Goal: Transaction & Acquisition: Book appointment/travel/reservation

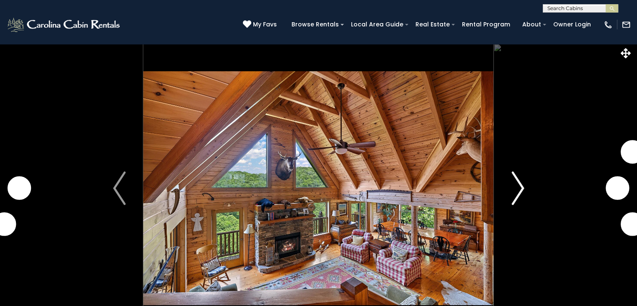
click at [522, 188] on img "Next" at bounding box center [518, 188] width 13 height 34
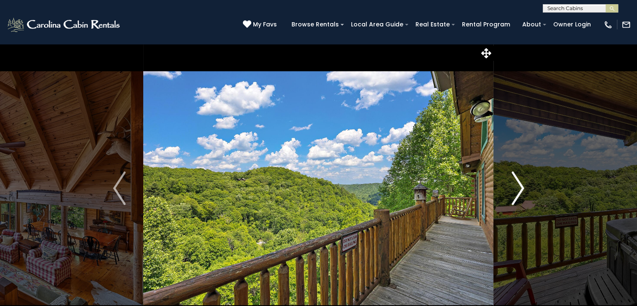
click at [521, 187] on img "Next" at bounding box center [518, 188] width 13 height 34
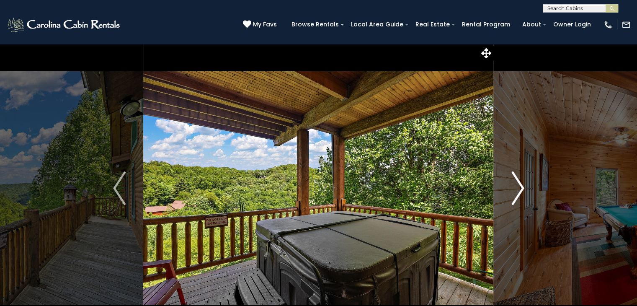
click at [521, 186] on img "Next" at bounding box center [518, 188] width 13 height 34
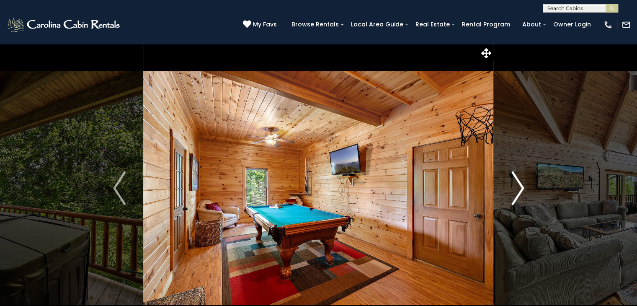
click at [521, 186] on img "Next" at bounding box center [518, 188] width 13 height 34
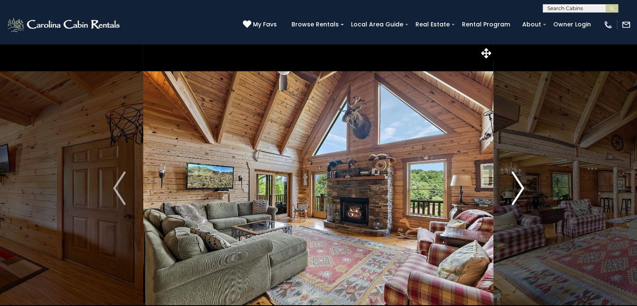
click at [521, 186] on img "Next" at bounding box center [518, 188] width 13 height 34
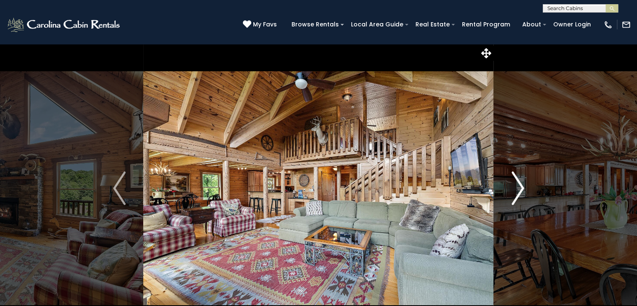
click at [521, 186] on img "Next" at bounding box center [518, 188] width 13 height 34
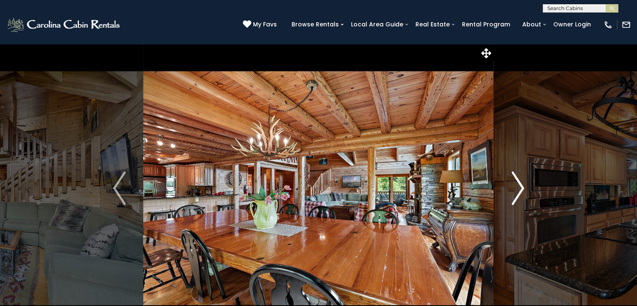
click at [521, 186] on img "Next" at bounding box center [518, 188] width 13 height 34
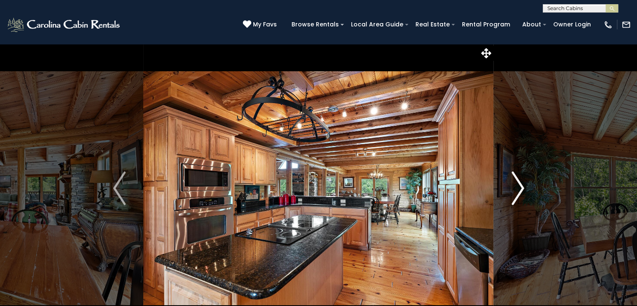
click at [521, 185] on img "Next" at bounding box center [518, 188] width 13 height 34
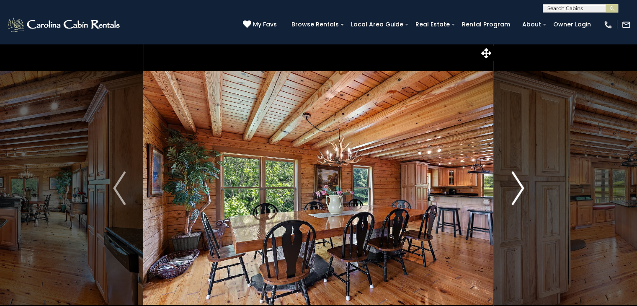
click at [520, 185] on img "Next" at bounding box center [518, 188] width 13 height 34
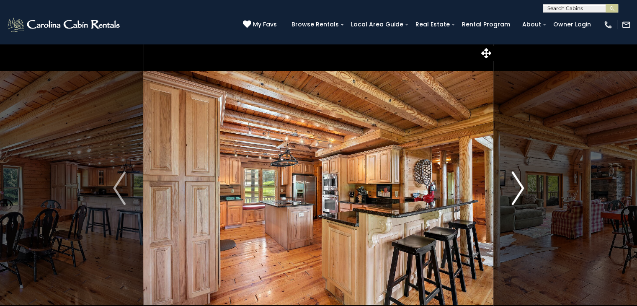
click at [520, 184] on img "Next" at bounding box center [518, 188] width 13 height 34
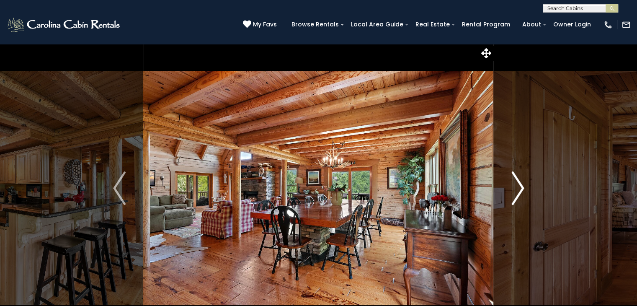
click at [520, 184] on img "Next" at bounding box center [518, 188] width 13 height 34
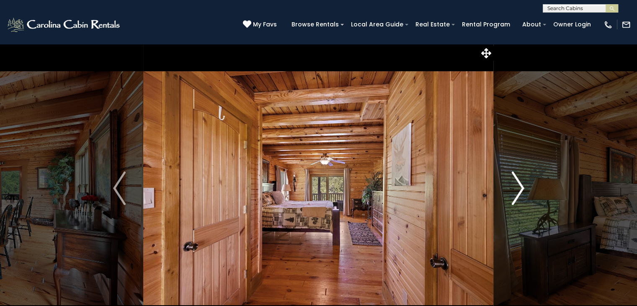
click at [520, 184] on img "Next" at bounding box center [518, 188] width 13 height 34
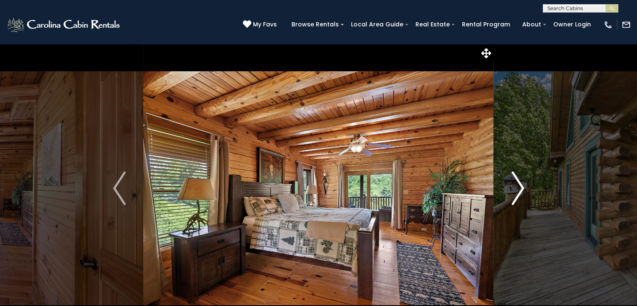
click at [520, 184] on img "Next" at bounding box center [518, 188] width 13 height 34
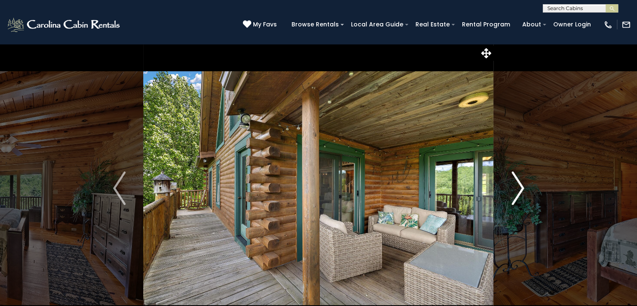
click at [520, 184] on img "Next" at bounding box center [518, 188] width 13 height 34
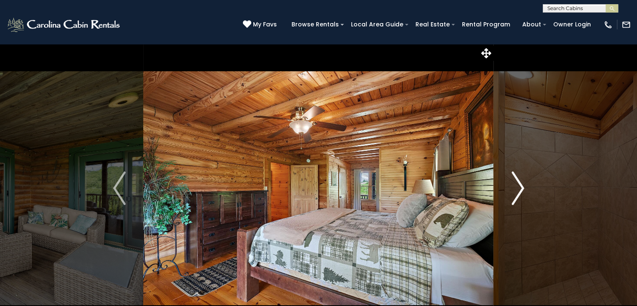
click at [520, 184] on img "Next" at bounding box center [518, 188] width 13 height 34
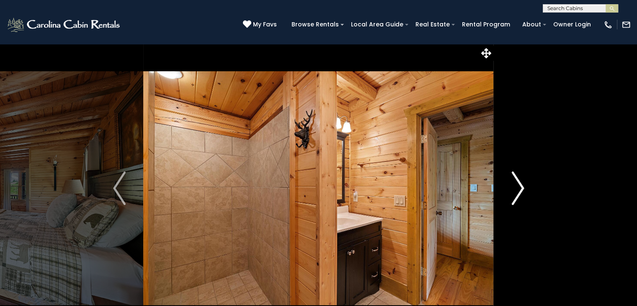
click at [520, 184] on img "Next" at bounding box center [518, 188] width 13 height 34
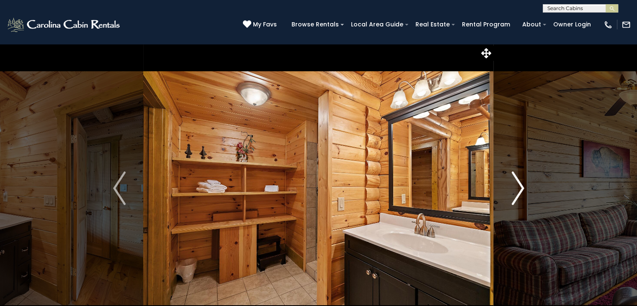
click at [520, 184] on img "Next" at bounding box center [518, 188] width 13 height 34
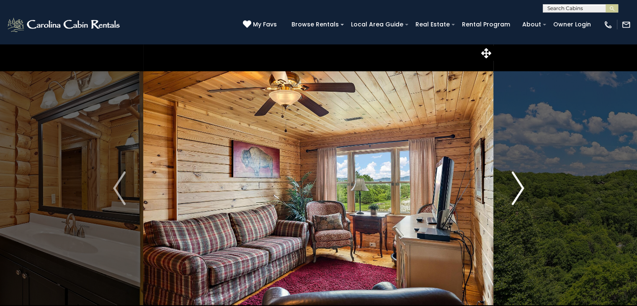
click at [521, 186] on img "Next" at bounding box center [518, 188] width 13 height 34
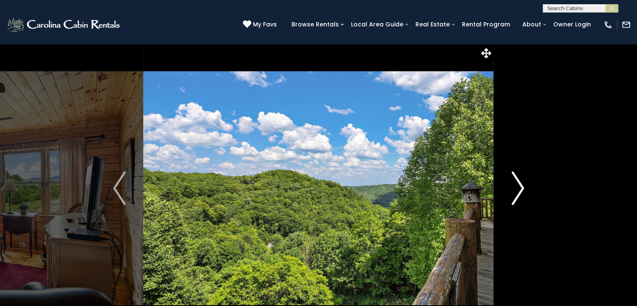
click at [523, 188] on img "Next" at bounding box center [518, 188] width 13 height 34
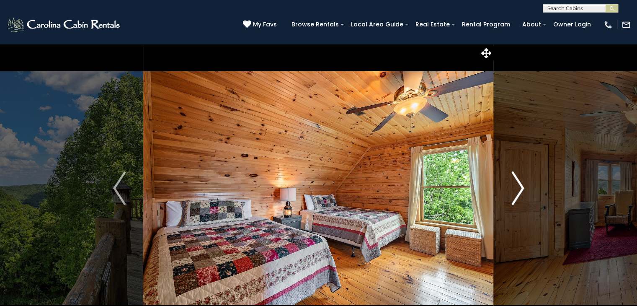
click at [523, 188] on img "Next" at bounding box center [518, 188] width 13 height 34
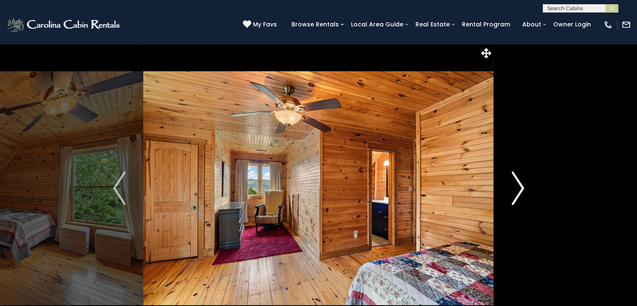
click at [523, 188] on img "Next" at bounding box center [518, 188] width 13 height 34
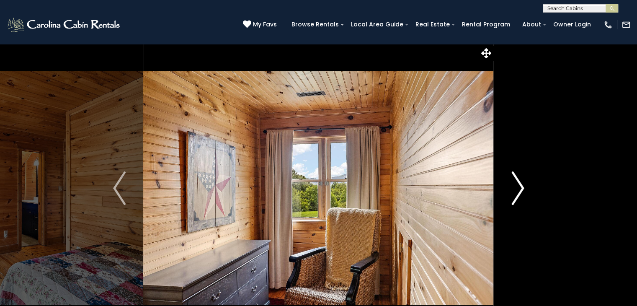
click at [523, 188] on img "Next" at bounding box center [518, 188] width 13 height 34
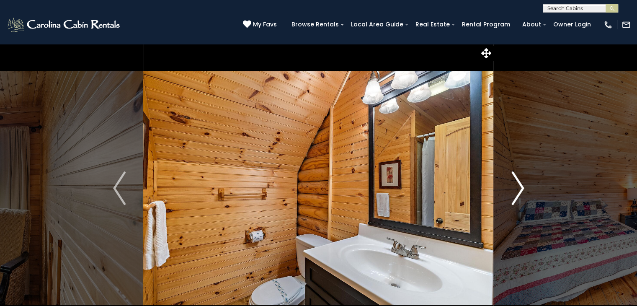
click at [521, 187] on img "Next" at bounding box center [518, 188] width 13 height 34
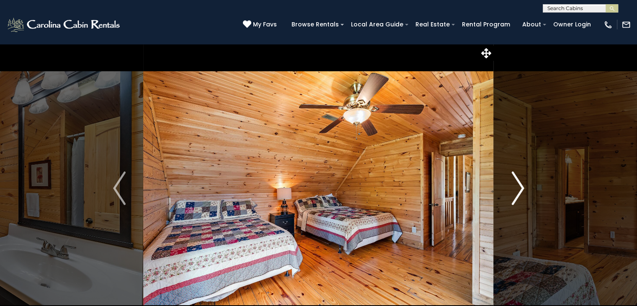
click at [521, 186] on img "Next" at bounding box center [518, 188] width 13 height 34
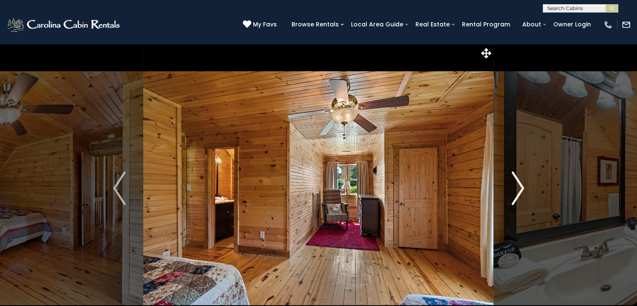
click at [522, 186] on img "Next" at bounding box center [518, 188] width 13 height 34
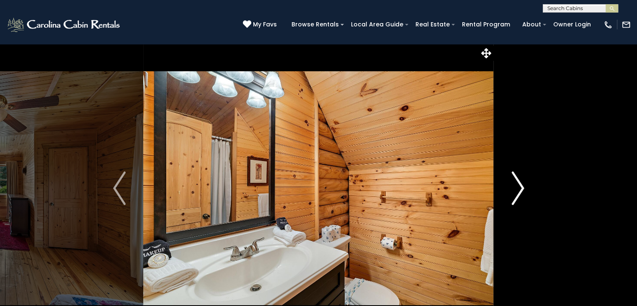
click at [522, 186] on img "Next" at bounding box center [518, 188] width 13 height 34
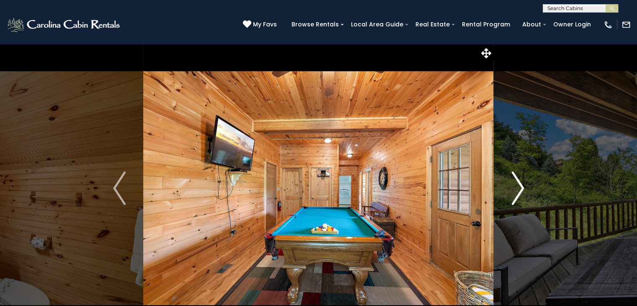
click at [523, 185] on img "Next" at bounding box center [518, 188] width 13 height 34
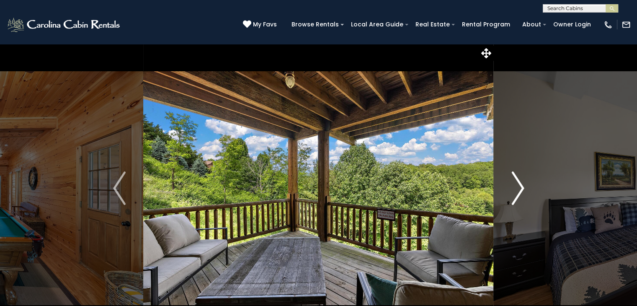
click at [523, 185] on img "Next" at bounding box center [518, 188] width 13 height 34
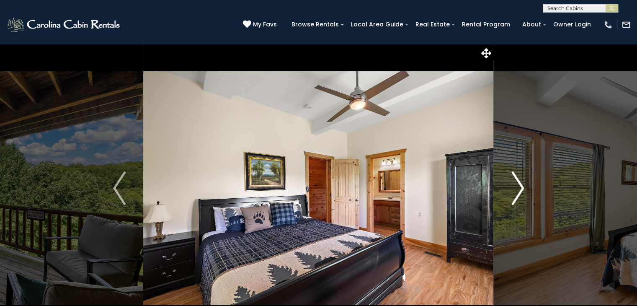
click at [523, 185] on img "Next" at bounding box center [518, 188] width 13 height 34
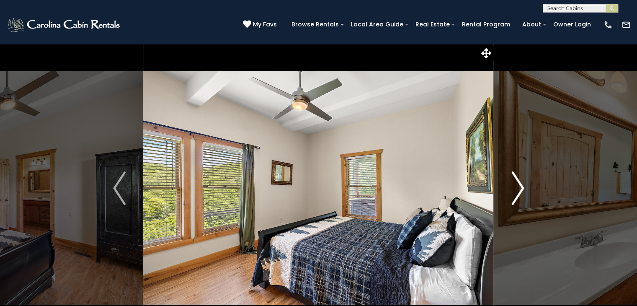
click at [523, 185] on img "Next" at bounding box center [518, 188] width 13 height 34
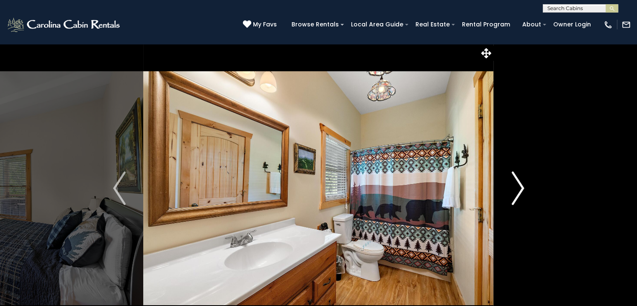
click at [523, 185] on img "Next" at bounding box center [518, 188] width 13 height 34
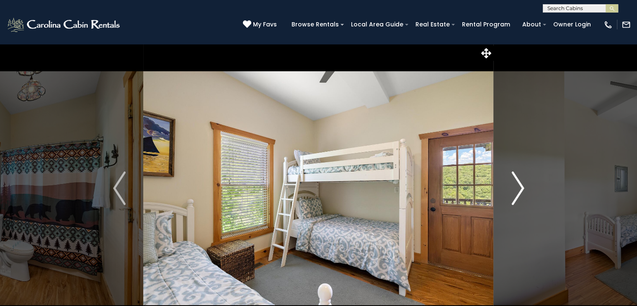
click at [523, 184] on img "Next" at bounding box center [518, 188] width 13 height 34
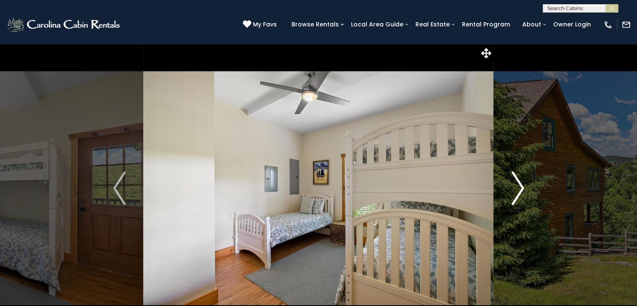
click at [524, 183] on button "Next" at bounding box center [518, 188] width 48 height 289
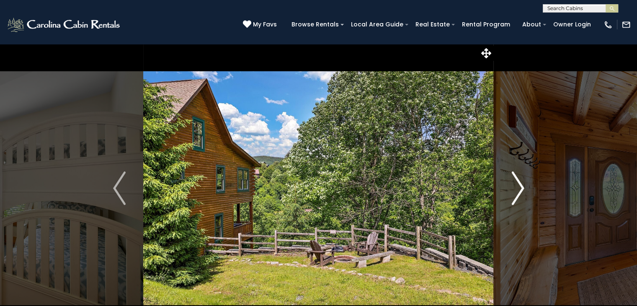
click at [524, 183] on button "Next" at bounding box center [518, 188] width 48 height 289
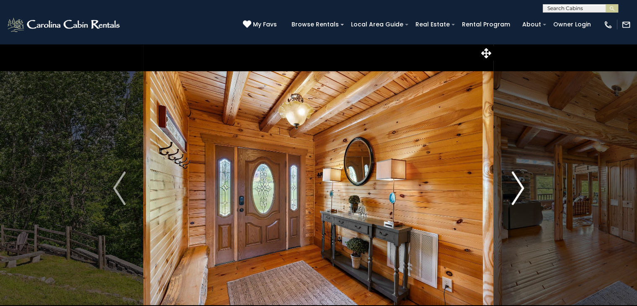
click at [524, 183] on button "Next" at bounding box center [518, 188] width 48 height 289
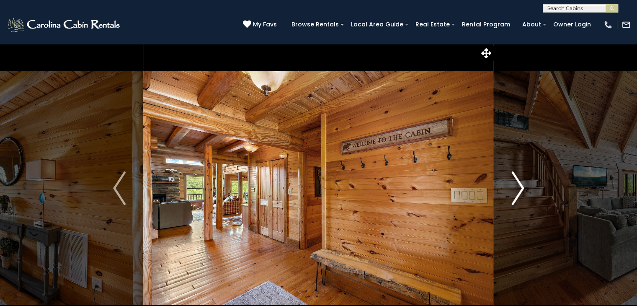
click at [524, 183] on button "Next" at bounding box center [518, 188] width 48 height 289
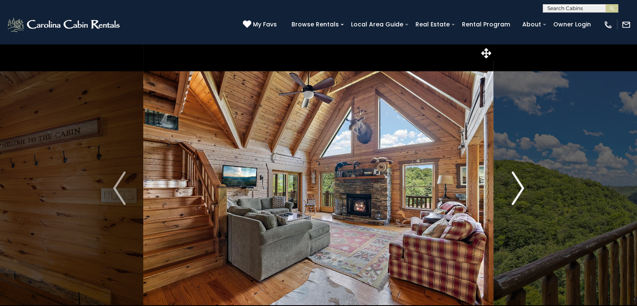
click at [524, 183] on button "Next" at bounding box center [518, 188] width 48 height 289
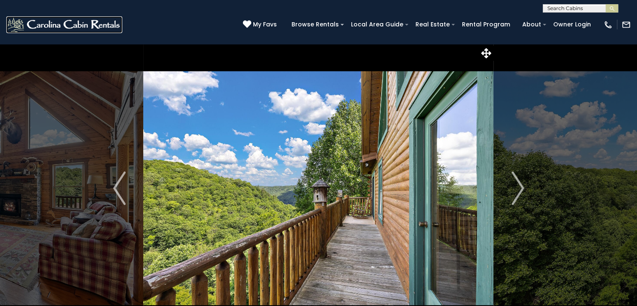
click at [78, 23] on img at bounding box center [64, 24] width 116 height 17
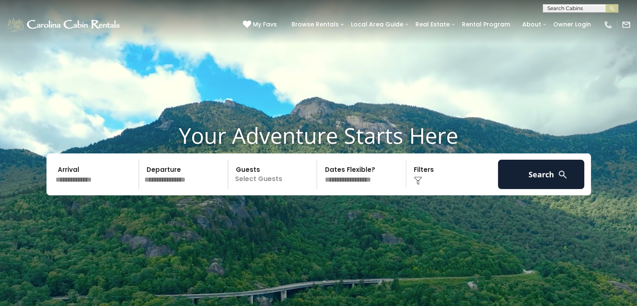
click at [79, 176] on input "text" at bounding box center [96, 174] width 87 height 29
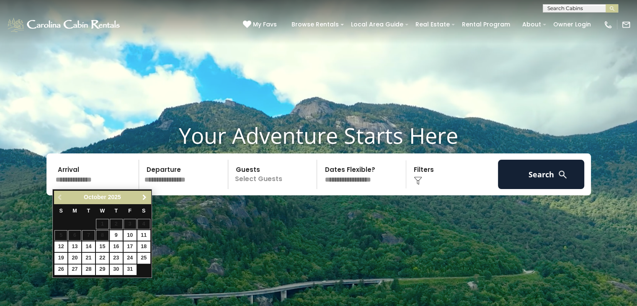
click at [145, 197] on span "Next" at bounding box center [144, 197] width 7 height 7
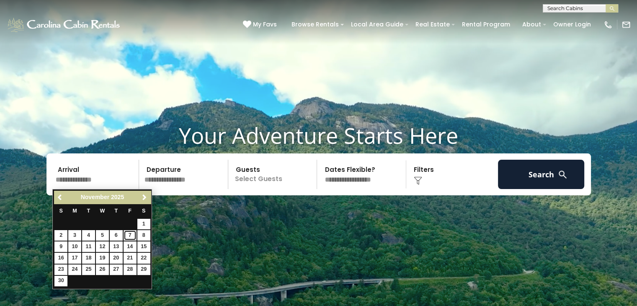
click at [129, 235] on link "7" at bounding box center [130, 235] width 13 height 10
type input "*******"
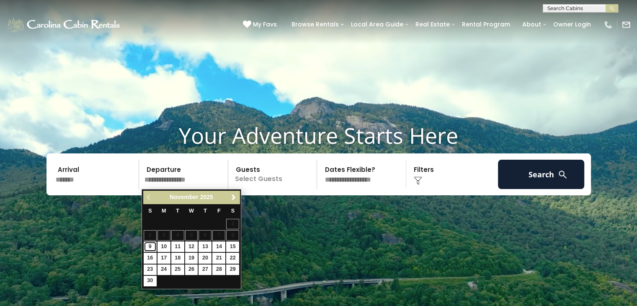
click at [149, 244] on link "9" at bounding box center [150, 246] width 13 height 10
type input "*******"
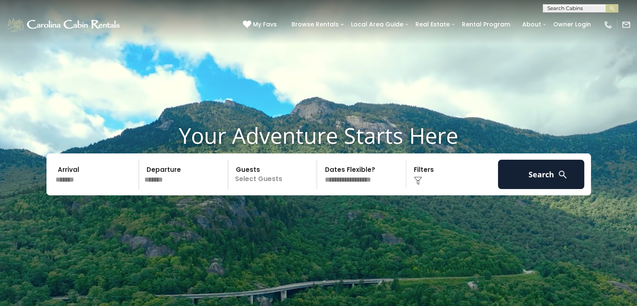
click at [285, 179] on p "Select Guests" at bounding box center [274, 174] width 86 height 29
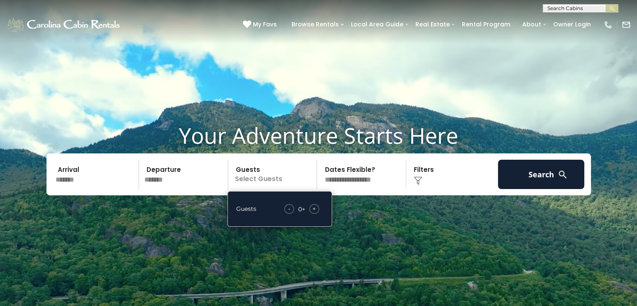
click at [313, 209] on span "+" at bounding box center [314, 209] width 3 height 8
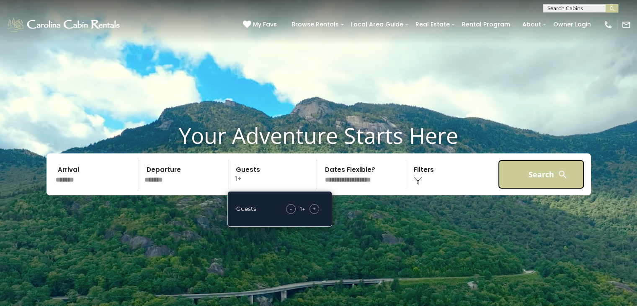
click at [527, 174] on button "Search" at bounding box center [541, 174] width 87 height 29
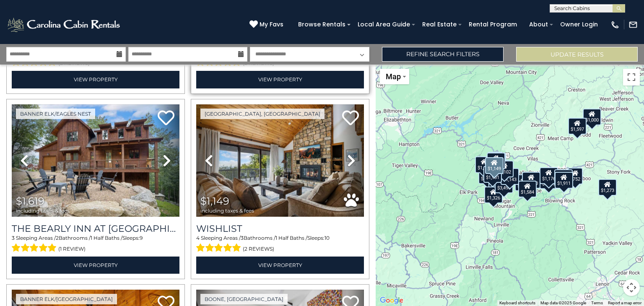
scroll to position [377, 0]
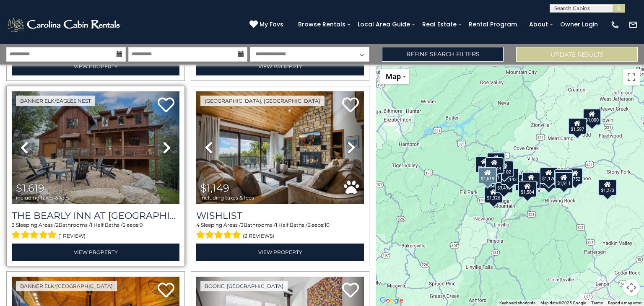
click at [167, 142] on icon at bounding box center [167, 147] width 8 height 13
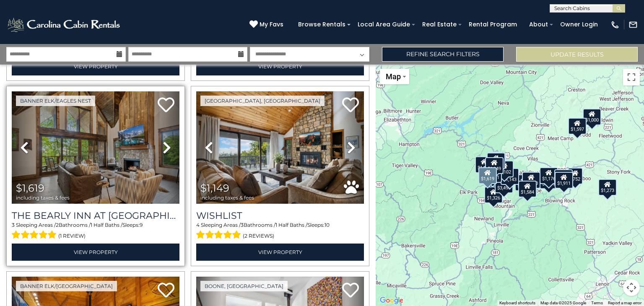
click at [166, 142] on icon at bounding box center [167, 147] width 8 height 13
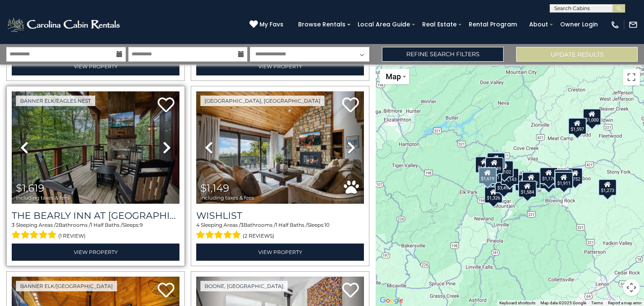
click at [166, 142] on icon at bounding box center [167, 147] width 8 height 13
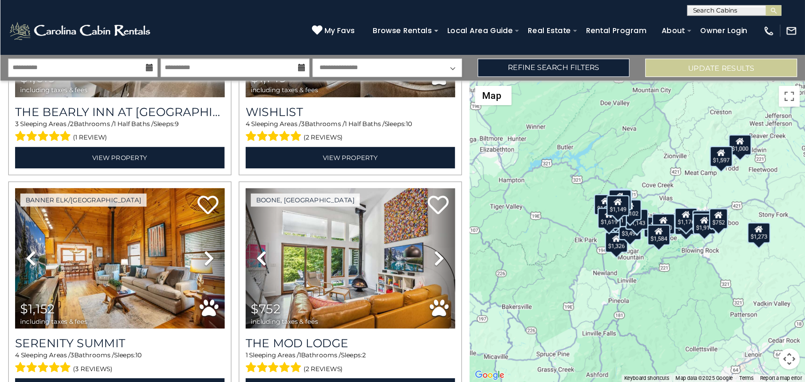
scroll to position [503, 0]
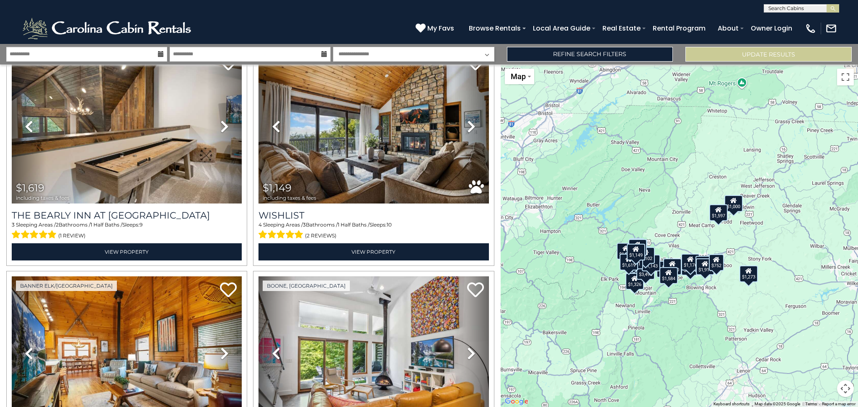
drag, startPoint x: 689, startPoint y: 305, endPoint x: 651, endPoint y: 344, distance: 54.3
click at [643, 306] on div "$1,740 $1,931 $1,273 $1,584 $1,619 $1,149 $1,152 $752 $1,000 $724 $1,072 $1,326…" at bounding box center [679, 236] width 357 height 343
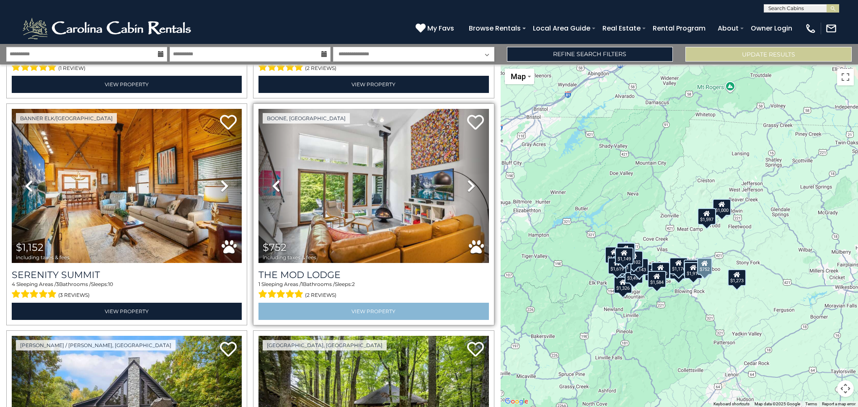
scroll to position [838, 0]
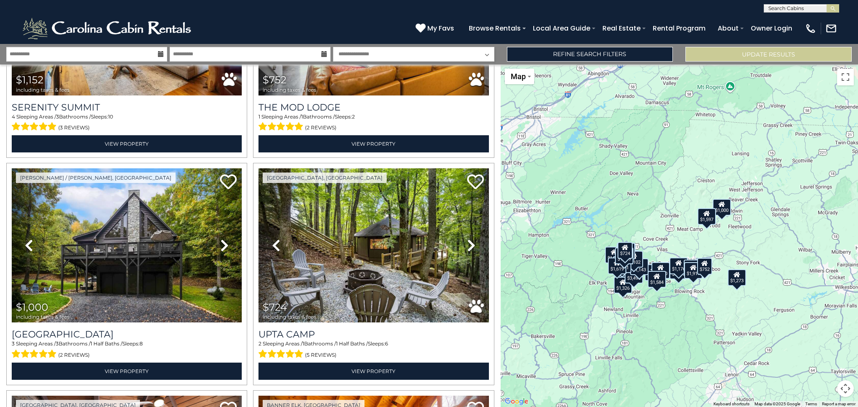
click at [592, 292] on div "$1,740 $1,931 $1,273 $1,584 $1,619 $1,149 $1,152 $752 $1,000 $724 $1,072 $1,326…" at bounding box center [679, 236] width 357 height 343
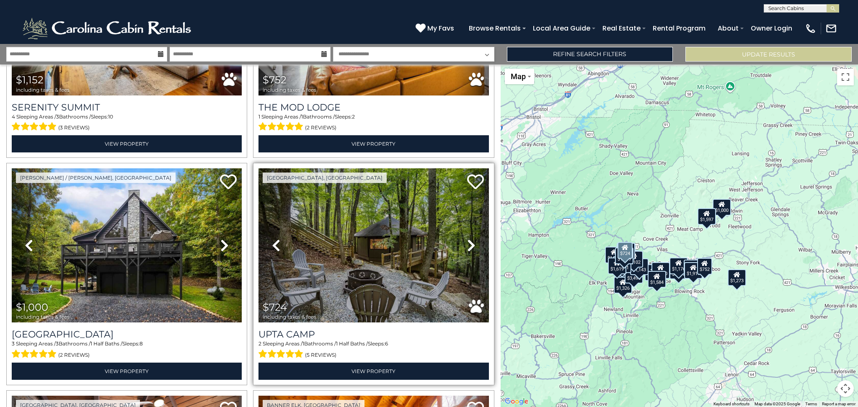
click at [467, 239] on icon at bounding box center [471, 245] width 8 height 13
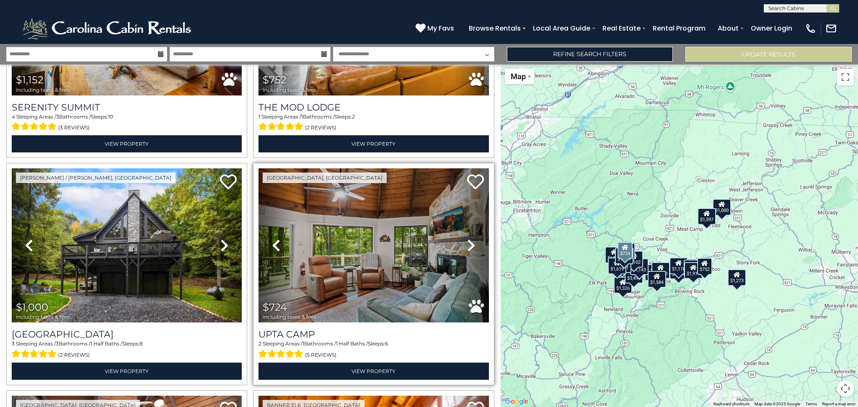
click at [467, 239] on icon at bounding box center [471, 245] width 8 height 13
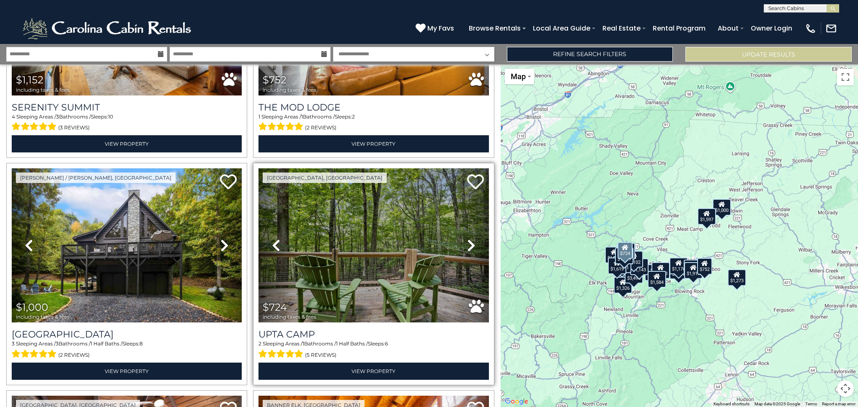
click at [467, 239] on icon at bounding box center [471, 245] width 8 height 13
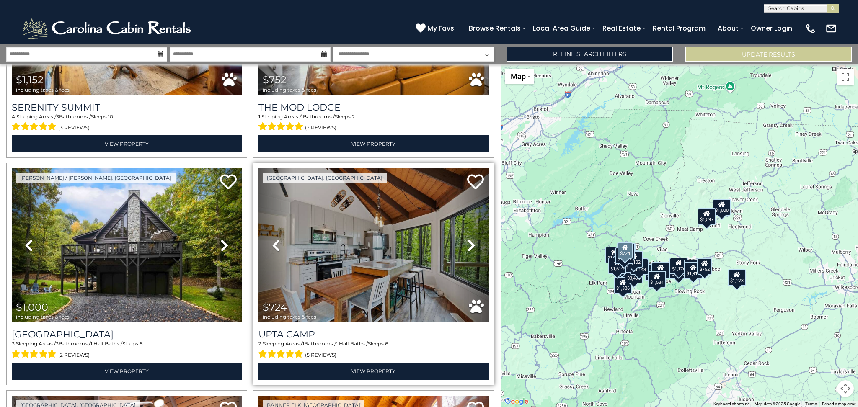
click at [467, 239] on icon at bounding box center [471, 245] width 8 height 13
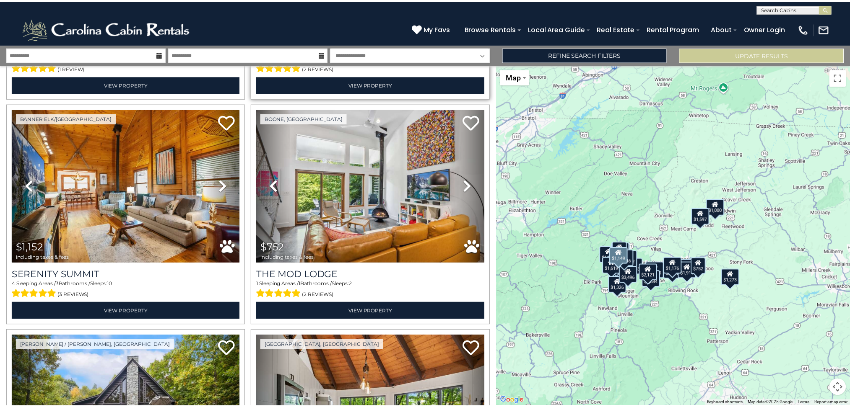
scroll to position [559, 0]
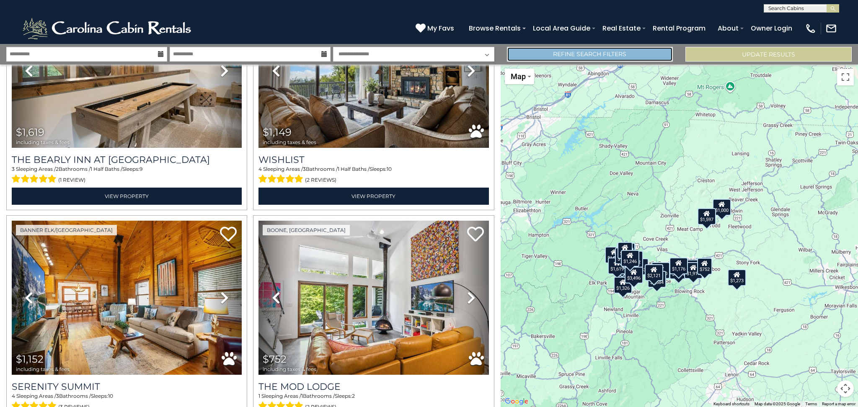
click at [581, 52] on link "Refine Search Filters" at bounding box center [590, 54] width 166 height 15
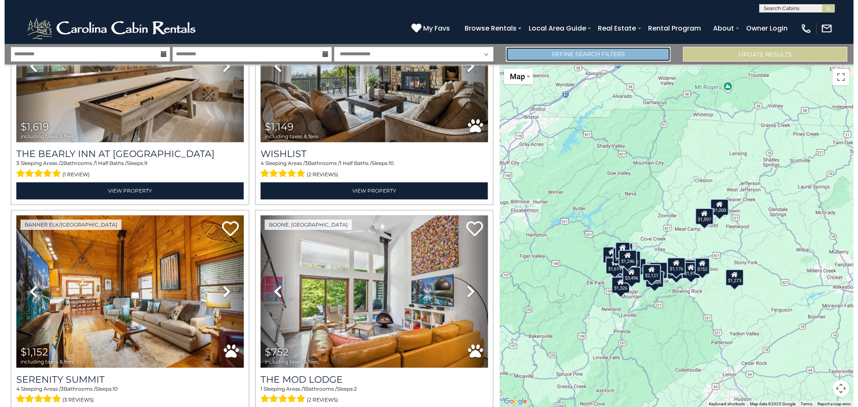
scroll to position [555, 0]
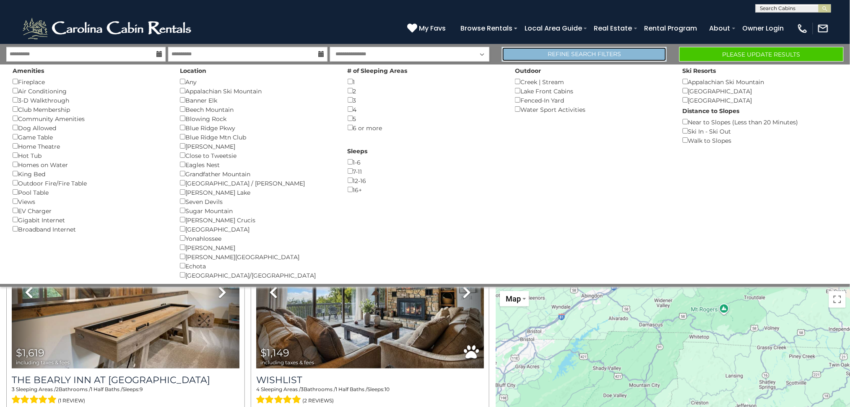
click at [552, 52] on link "Refine Search Filters" at bounding box center [584, 54] width 164 height 15
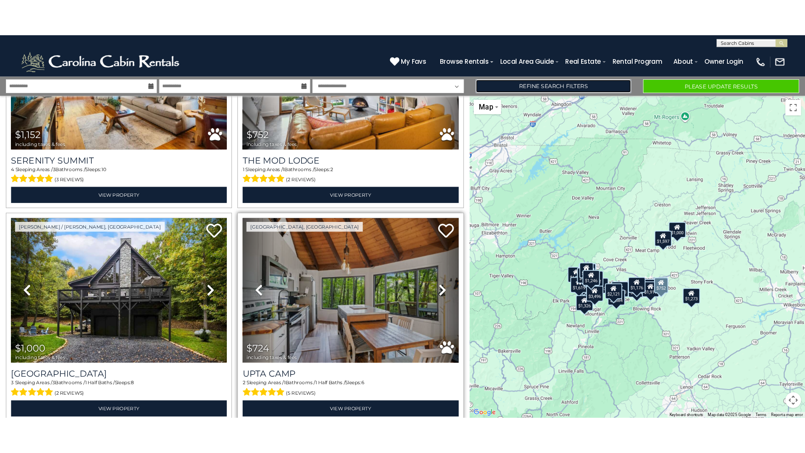
scroll to position [950, 0]
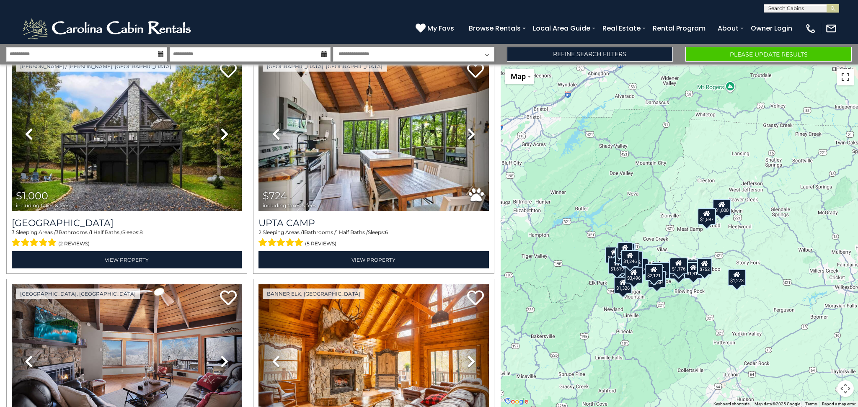
click at [643, 75] on button "Toggle fullscreen view" at bounding box center [845, 77] width 17 height 17
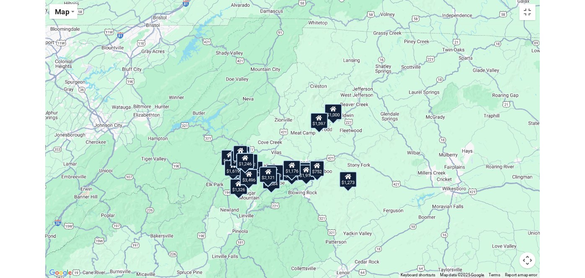
scroll to position [951, 0]
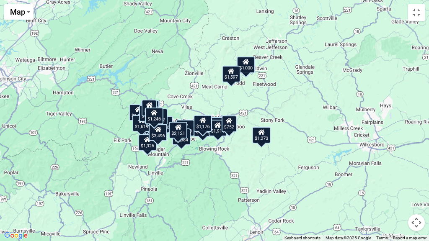
drag, startPoint x: 257, startPoint y: 129, endPoint x: 248, endPoint y: 98, distance: 31.4
click at [248, 98] on div "$1,740 $1,931 $1,273 $1,584 $1,619 $1,149 $1,152 $752 $1,000 $724 $1,072 $1,326…" at bounding box center [214, 120] width 429 height 241
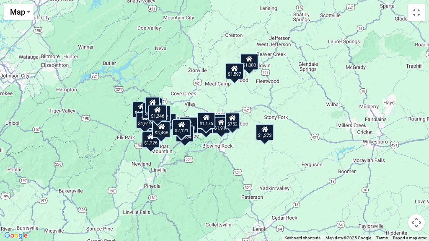
drag, startPoint x: 210, startPoint y: 173, endPoint x: 235, endPoint y: 153, distance: 32.2
click at [235, 153] on div "$1,740 $1,931 $1,273 $1,584 $1,619 $1,149 $1,152 $752 $1,000 $724 $1,072 $1,326…" at bounding box center [214, 120] width 429 height 241
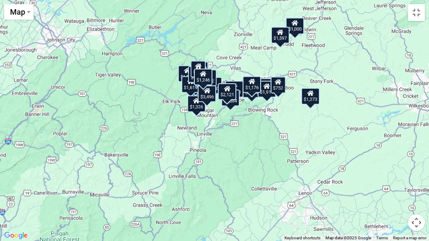
drag, startPoint x: 235, startPoint y: 157, endPoint x: 255, endPoint y: 143, distance: 24.5
click at [246, 150] on div "$1,740 $1,931 $1,273 $1,584 $1,619 $1,149 $1,152 $752 $1,000 $724 $1,072 $1,326…" at bounding box center [214, 120] width 429 height 241
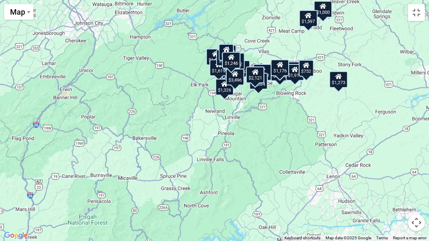
drag, startPoint x: 245, startPoint y: 160, endPoint x: 252, endPoint y: 149, distance: 12.4
click at [249, 153] on div "$1,740 $1,931 $1,273 $1,584 $1,619 $1,149 $1,152 $752 $1,000 $724 $1,072 $1,326…" at bounding box center [214, 120] width 429 height 241
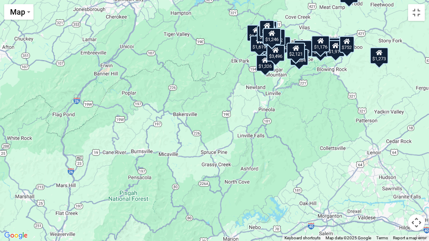
drag, startPoint x: 241, startPoint y: 159, endPoint x: 267, endPoint y: 148, distance: 27.6
click at [251, 155] on div "$1,740 $1,931 $1,273 $1,584 $1,619 $1,149 $1,152 $752 $1,000 $724 $1,072 $1,326…" at bounding box center [214, 120] width 429 height 241
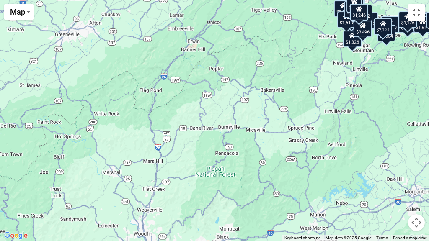
drag, startPoint x: 239, startPoint y: 155, endPoint x: 275, endPoint y: 127, distance: 45.2
click at [256, 139] on div "$1,740 $1,931 $1,273 $1,584 $1,619 $1,149 $1,152 $752 $1,000 $724 $1,072 $1,326…" at bounding box center [214, 120] width 429 height 241
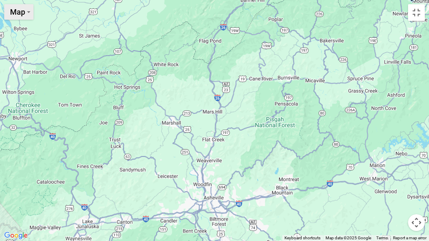
click at [28, 14] on button "Map" at bounding box center [18, 12] width 29 height 16
click at [418, 16] on button "Toggle fullscreen view" at bounding box center [416, 12] width 17 height 17
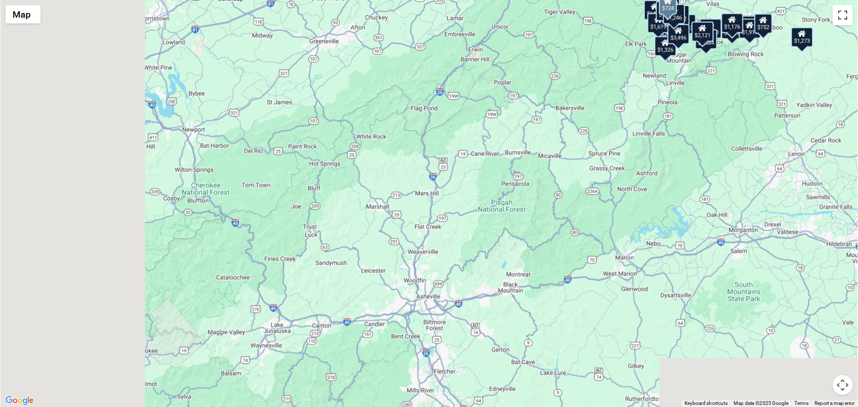
scroll to position [950, 0]
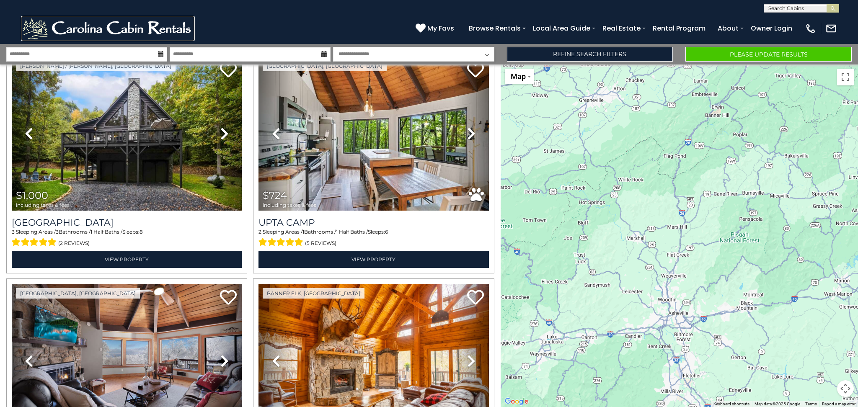
click at [111, 23] on img at bounding box center [108, 28] width 174 height 25
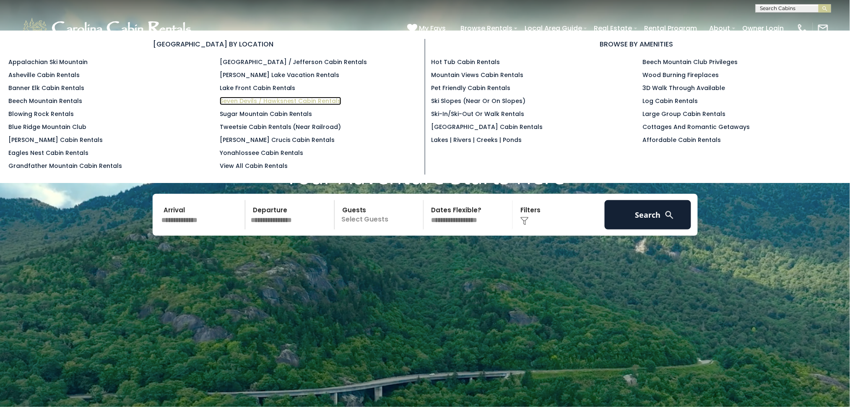
click at [249, 101] on link "Seven Devils / Hawksnest Cabin Rentals" at bounding box center [281, 101] width 122 height 8
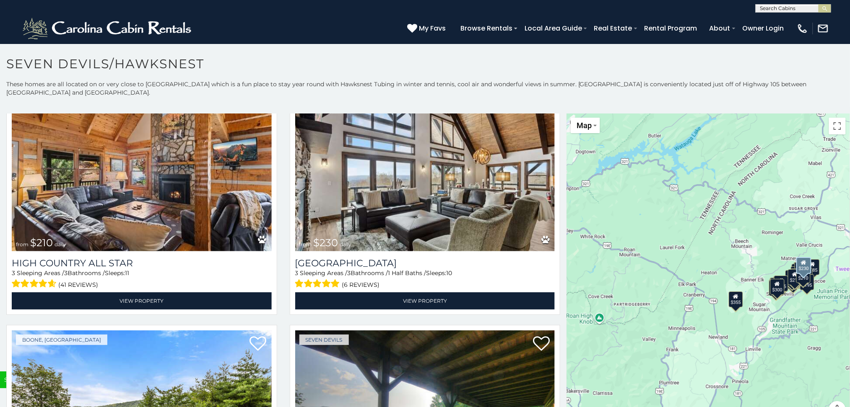
scroll to position [3454, 0]
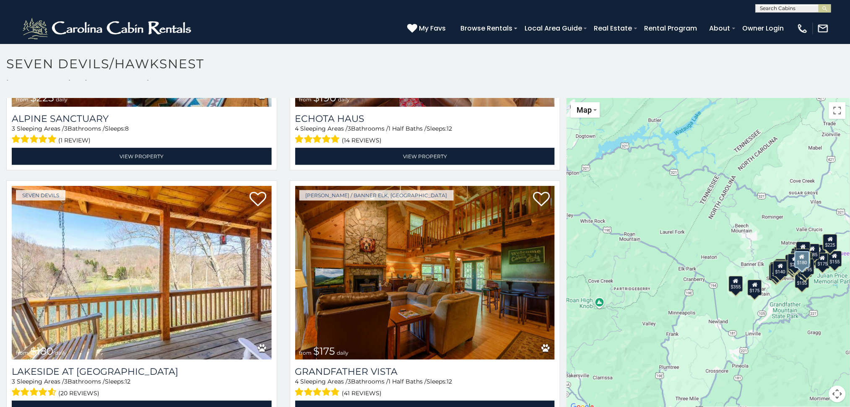
scroll to position [4068, 0]
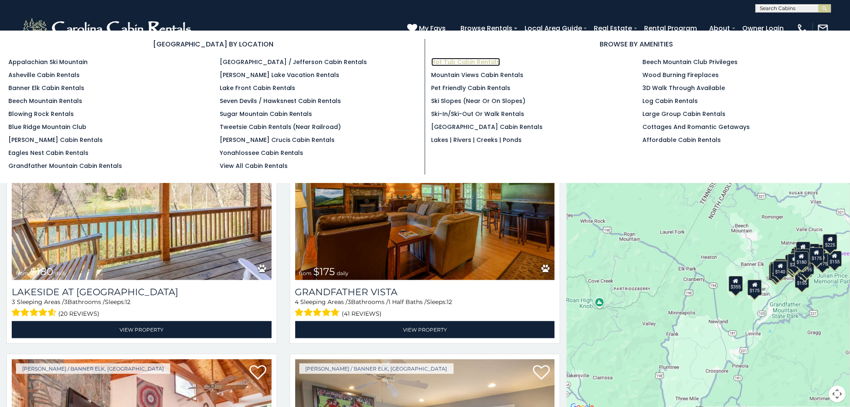
click at [473, 61] on link "Hot Tub Cabin Rentals" at bounding box center [465, 62] width 69 height 8
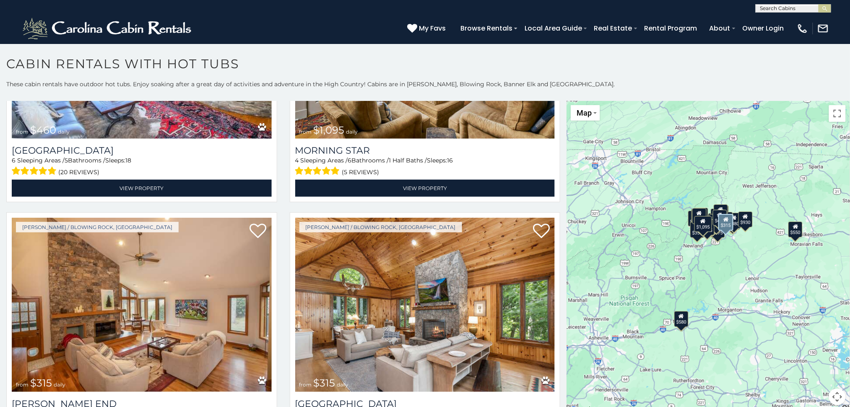
scroll to position [1397, 0]
